Goal: Information Seeking & Learning: Find specific fact

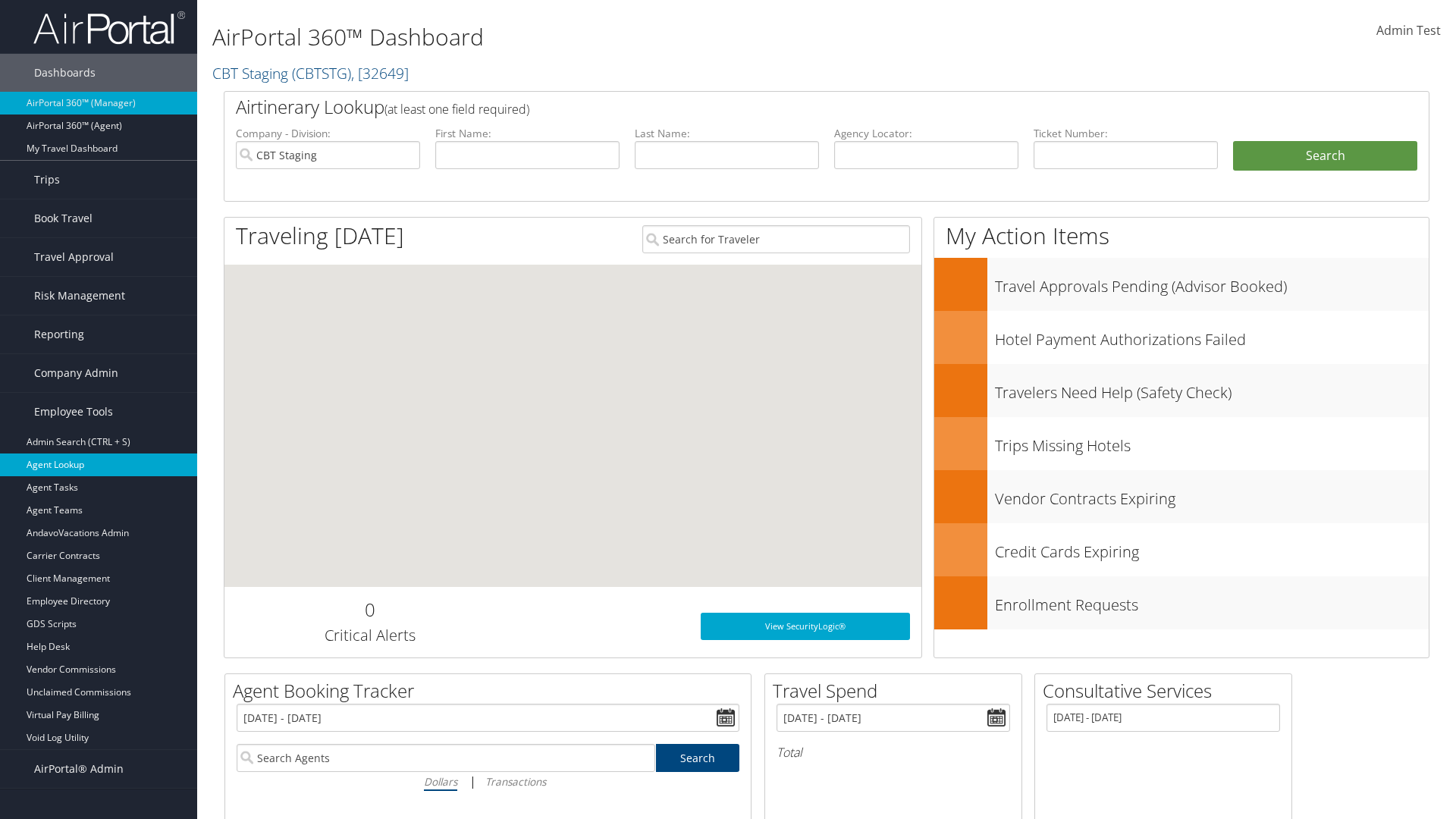
click at [98, 465] on link "Agent Lookup" at bounding box center [98, 465] width 197 height 23
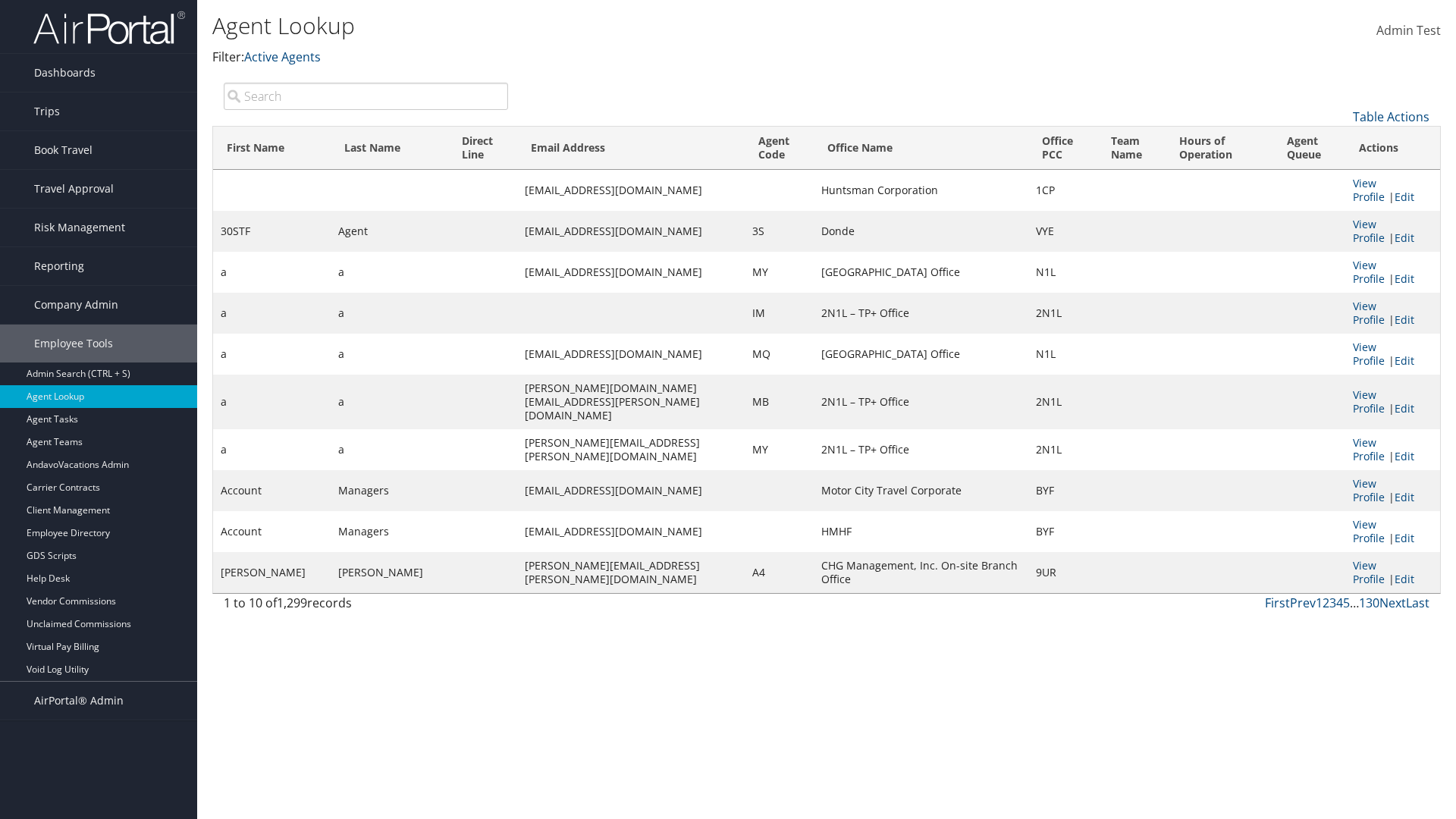
click at [365, 96] on input "search" at bounding box center [365, 96] width 284 height 27
type input "30STF"
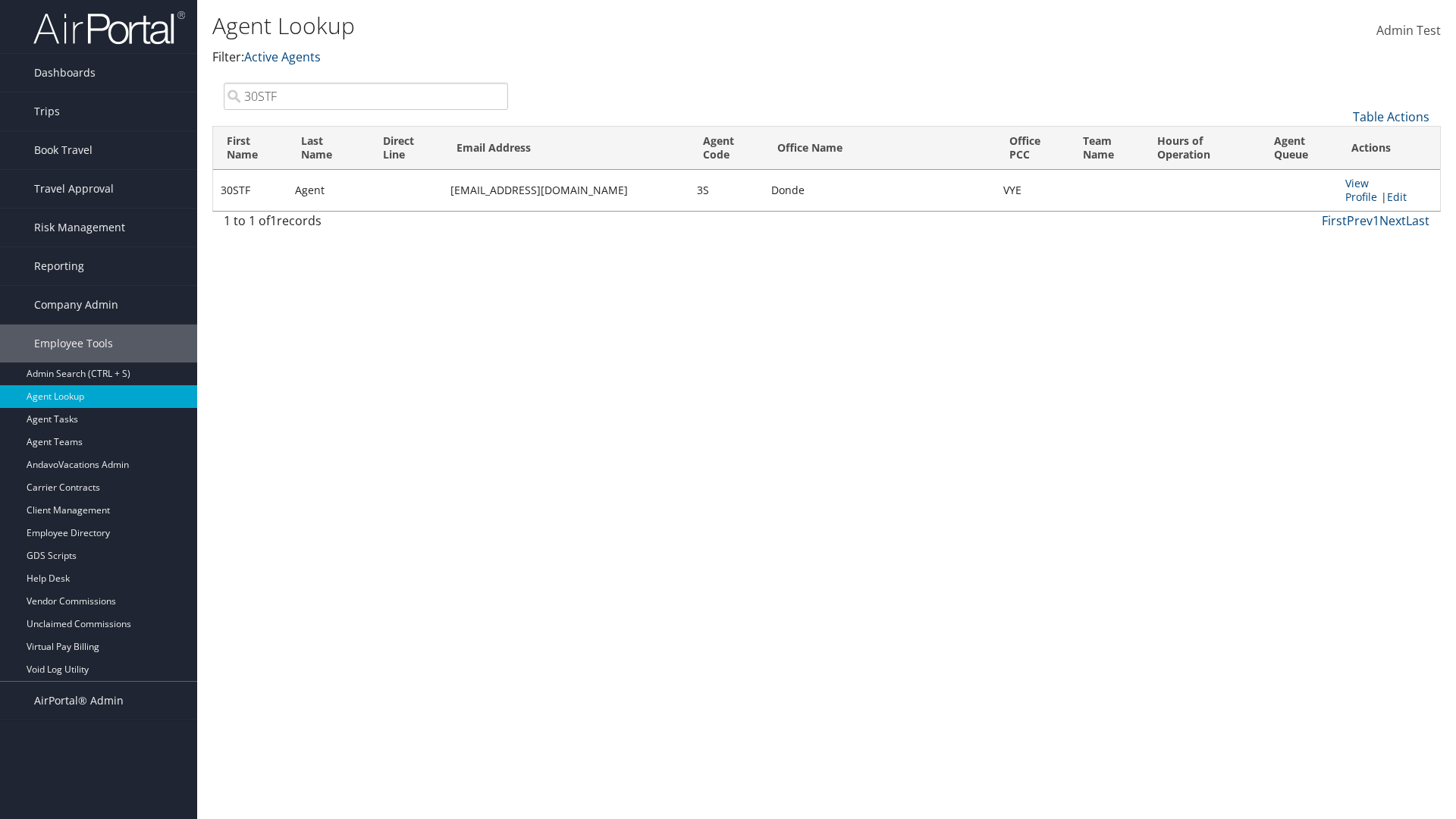
click at [365, 96] on input "30STF" at bounding box center [365, 96] width 284 height 27
type input "Non-existing Name"
